Goal: Task Accomplishment & Management: Complete application form

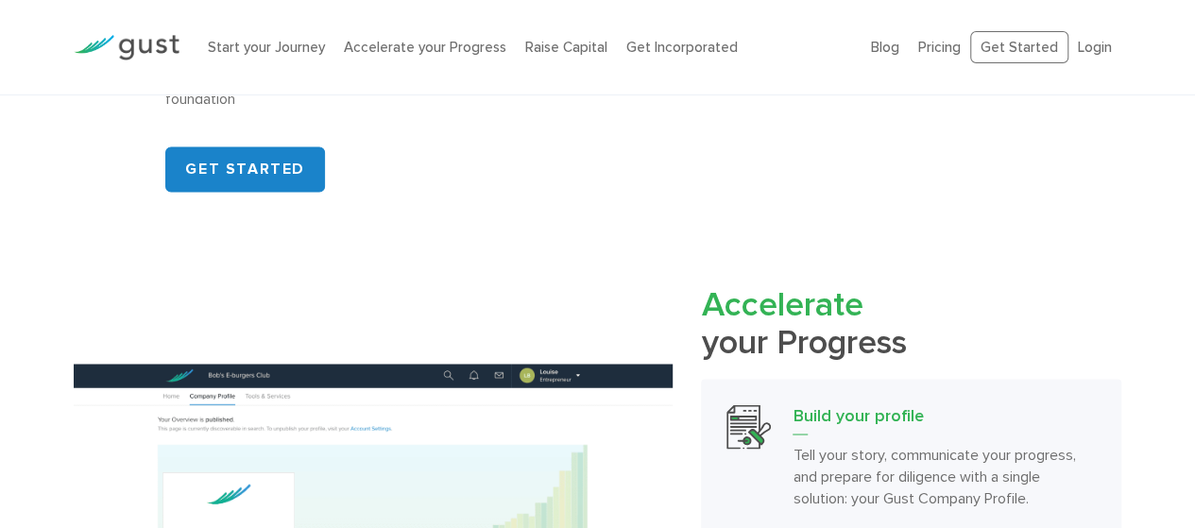
scroll to position [1512, 0]
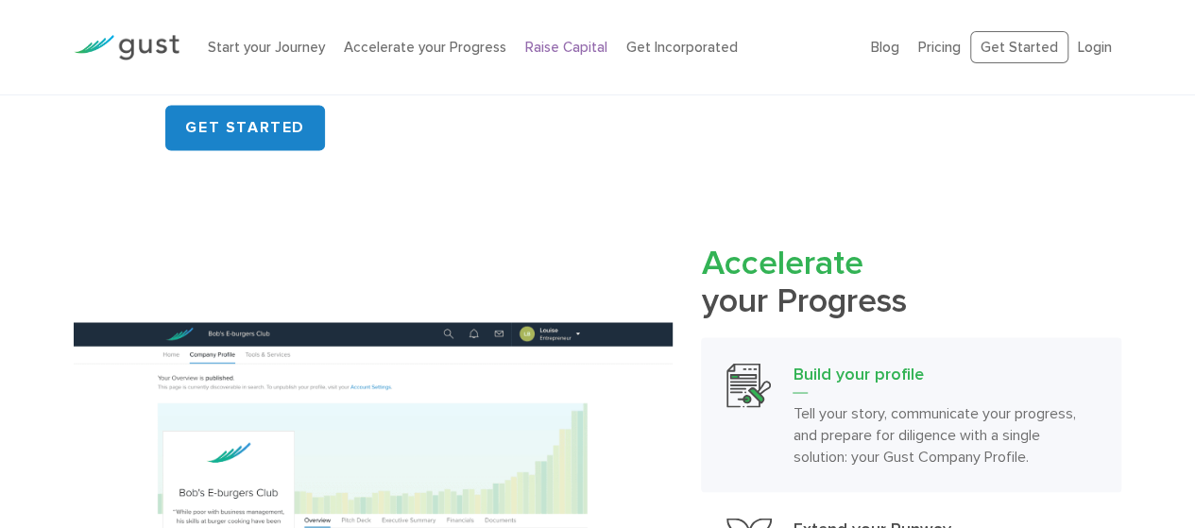
click at [540, 45] on link "Raise Capital" at bounding box center [566, 47] width 82 height 17
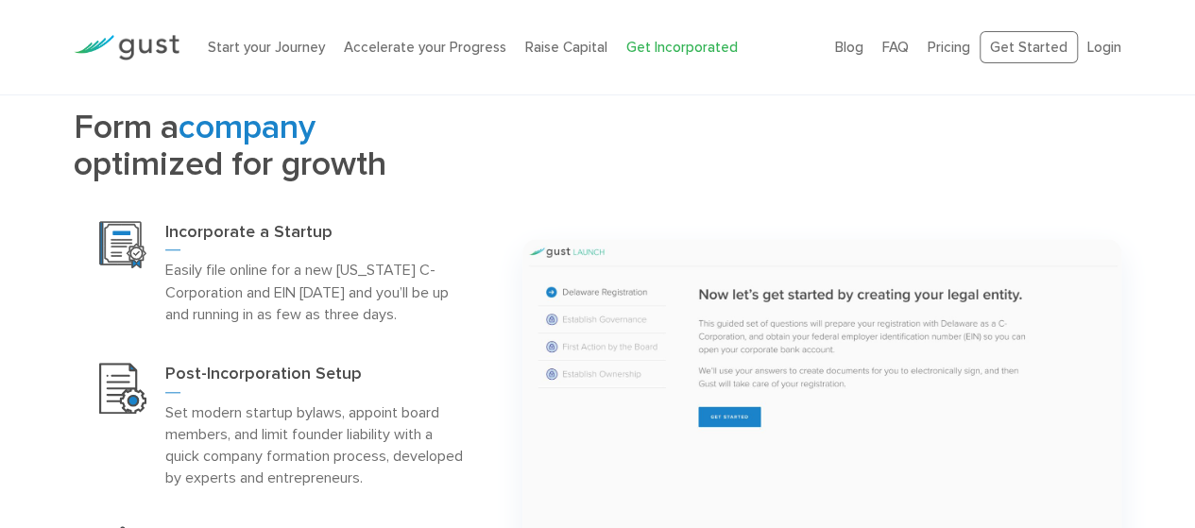
scroll to position [1134, 0]
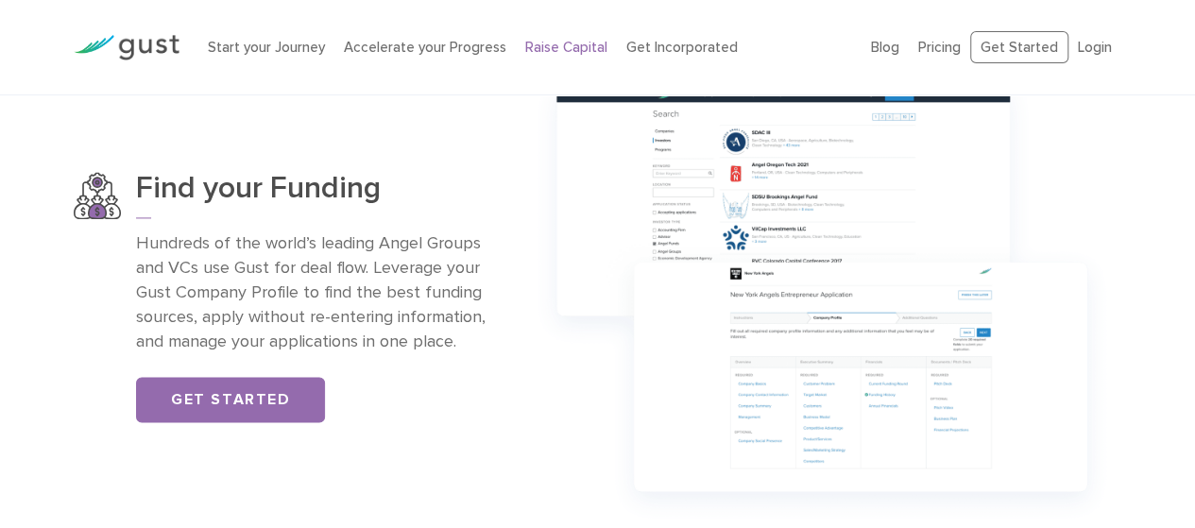
scroll to position [1228, 0]
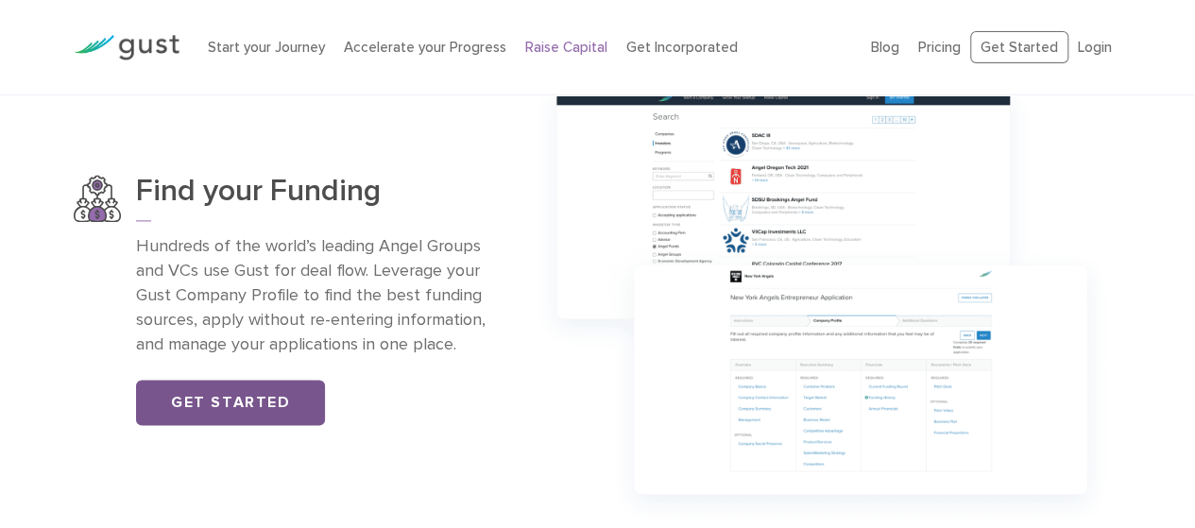
click at [246, 408] on link "Get Started" at bounding box center [230, 402] width 189 height 45
